Goal: Task Accomplishment & Management: Manage account settings

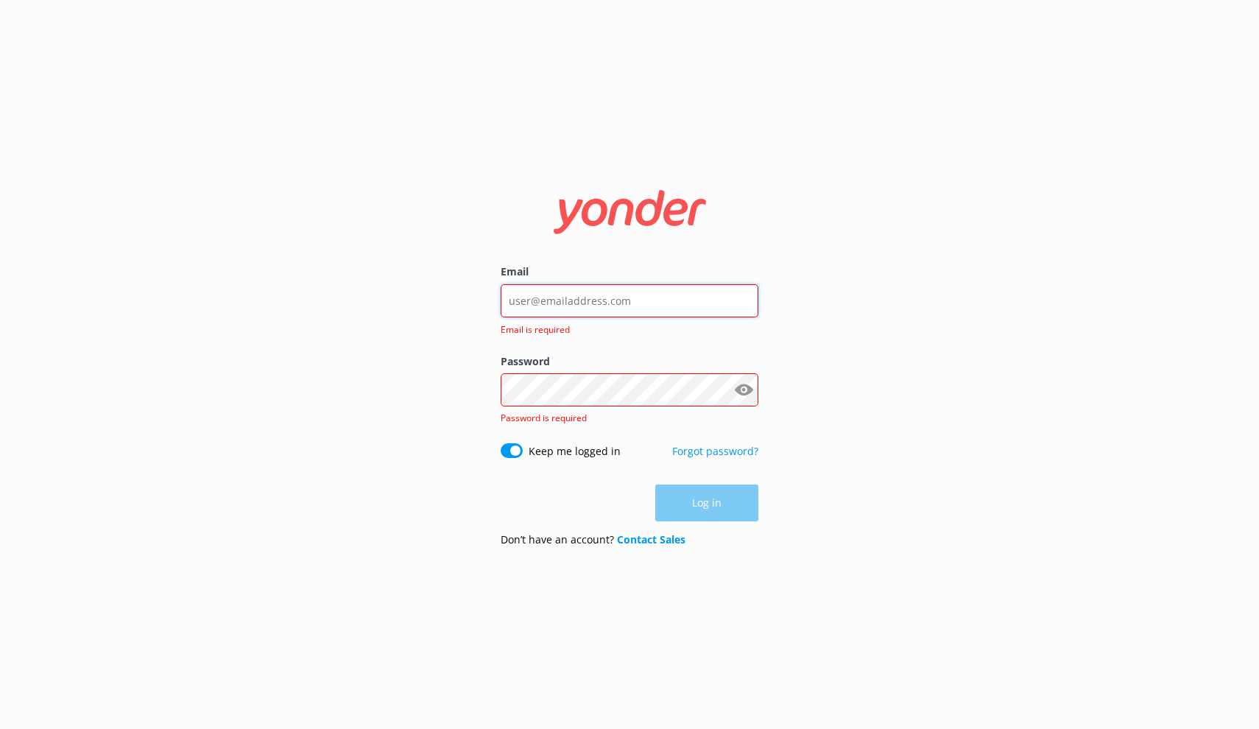
type input "[EMAIL_ADDRESS][DOMAIN_NAME]"
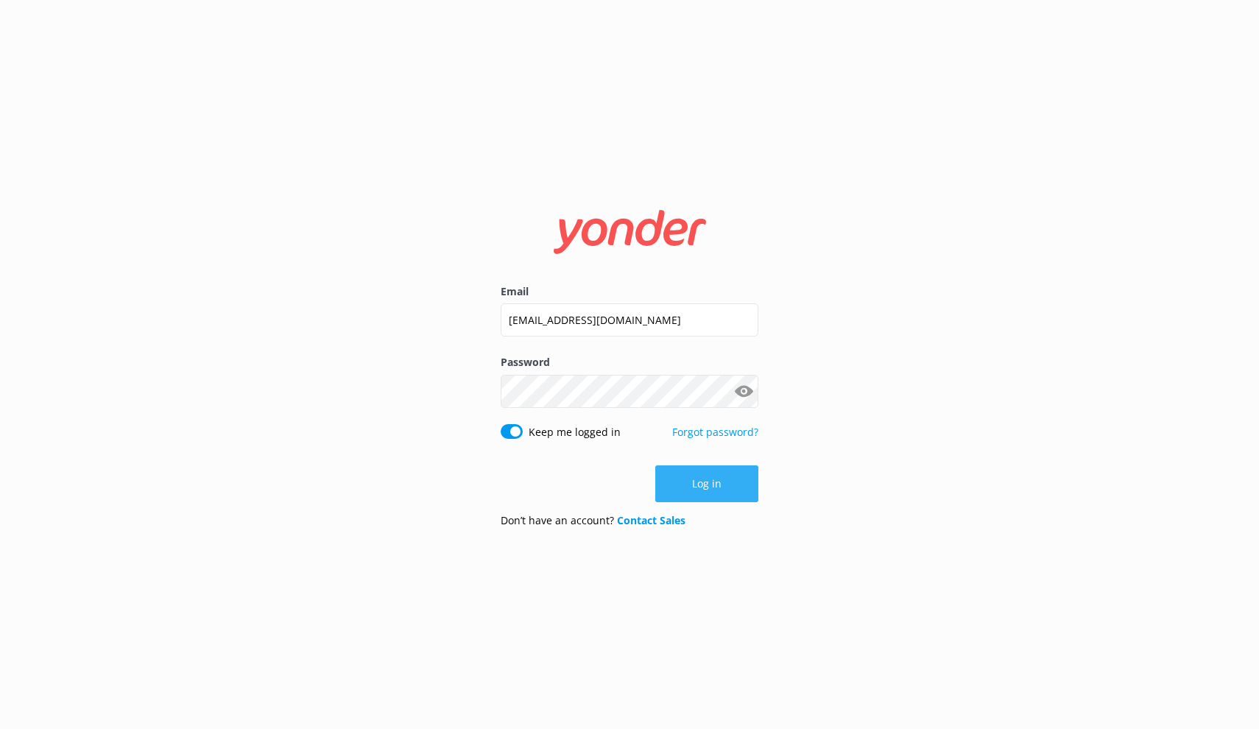
click at [702, 487] on button "Log in" at bounding box center [706, 483] width 103 height 37
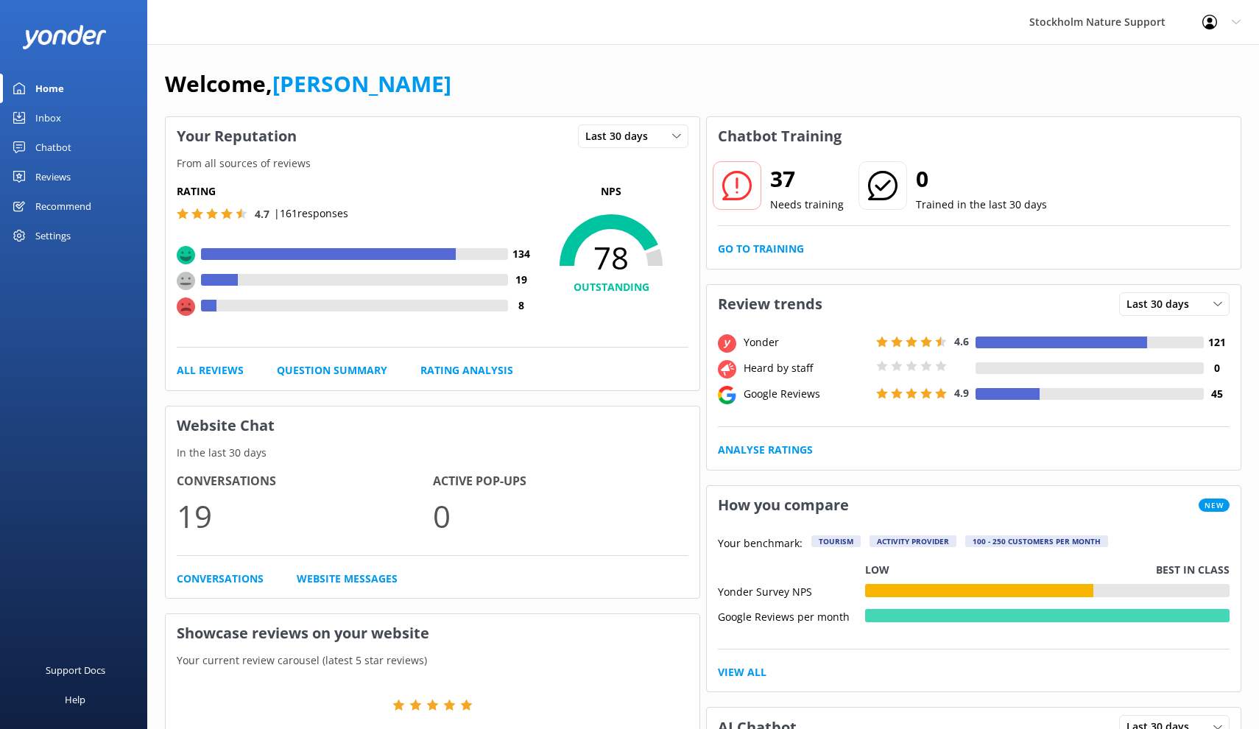
click at [60, 173] on div "Reviews" at bounding box center [52, 176] width 35 height 29
